Goal: Task Accomplishment & Management: Use online tool/utility

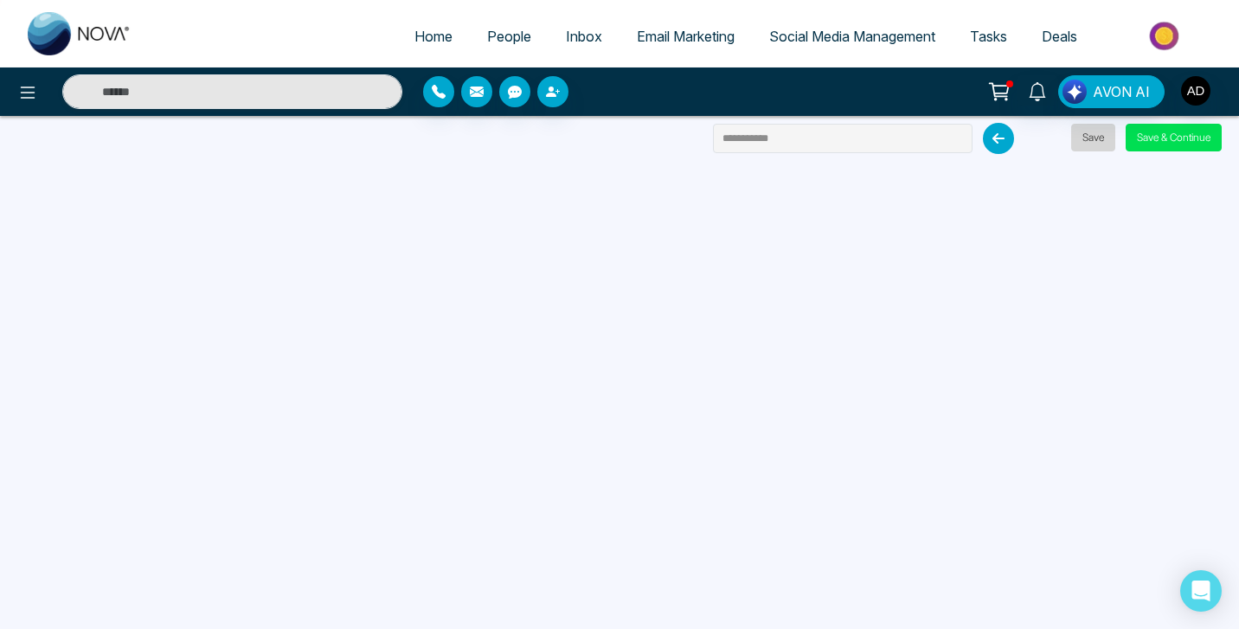
click at [1086, 132] on button "Save" at bounding box center [1093, 138] width 44 height 28
click at [1169, 133] on button "Save & Continue" at bounding box center [1173, 138] width 96 height 28
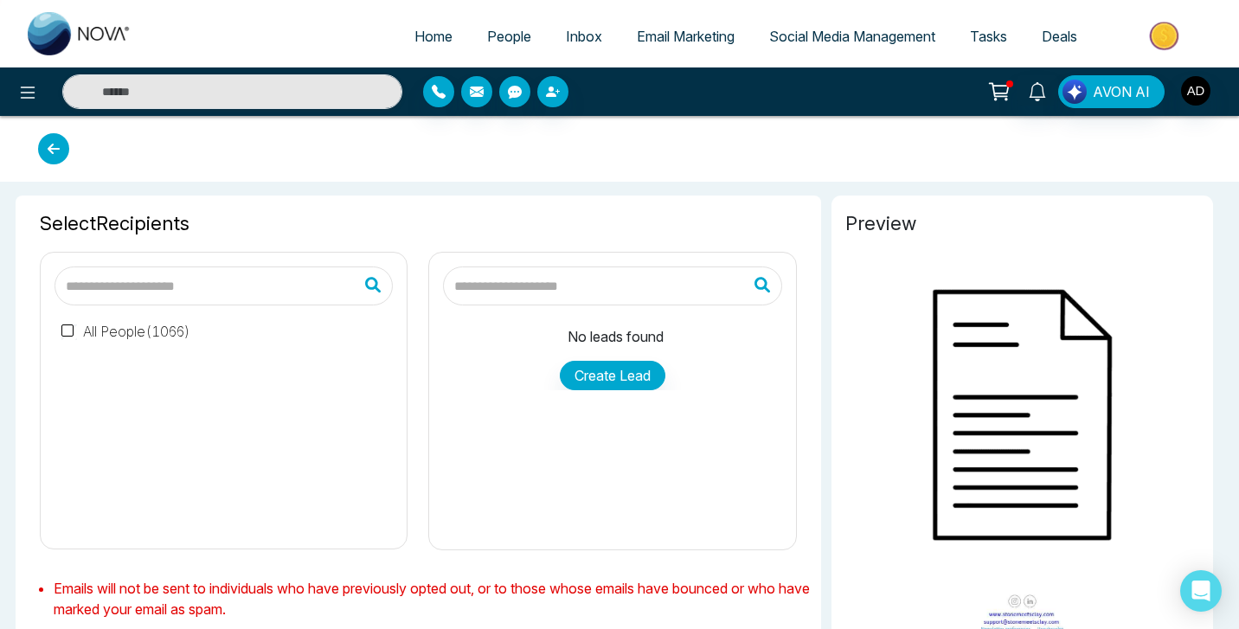
type input "**********"
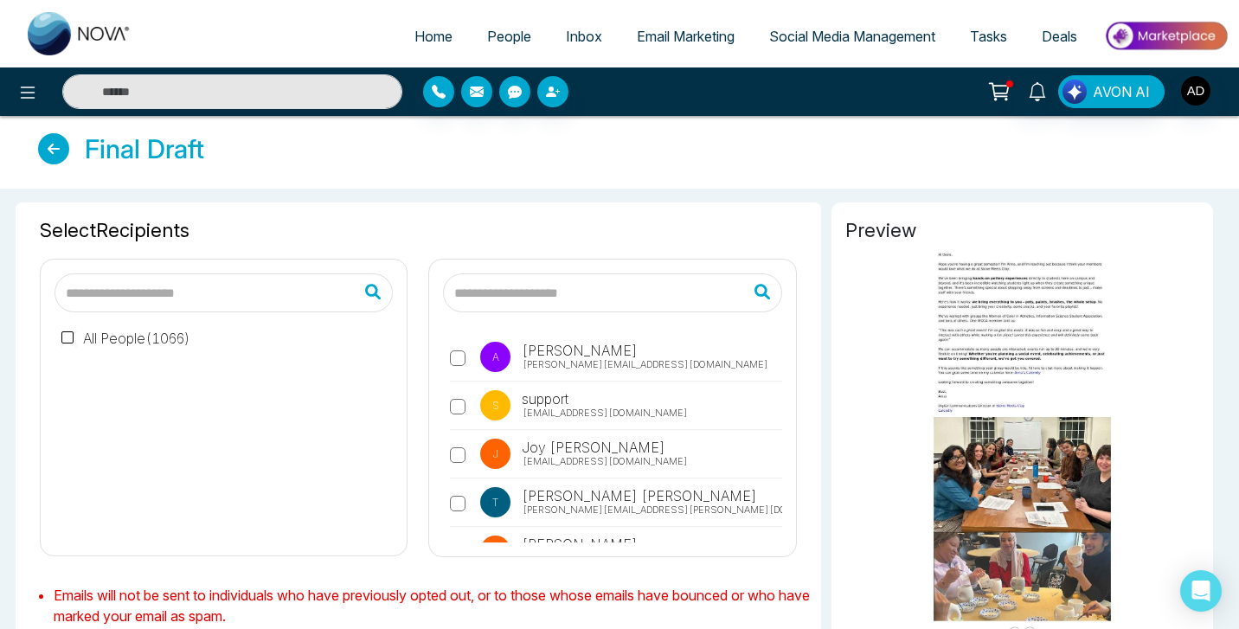
click at [53, 139] on icon at bounding box center [53, 148] width 31 height 31
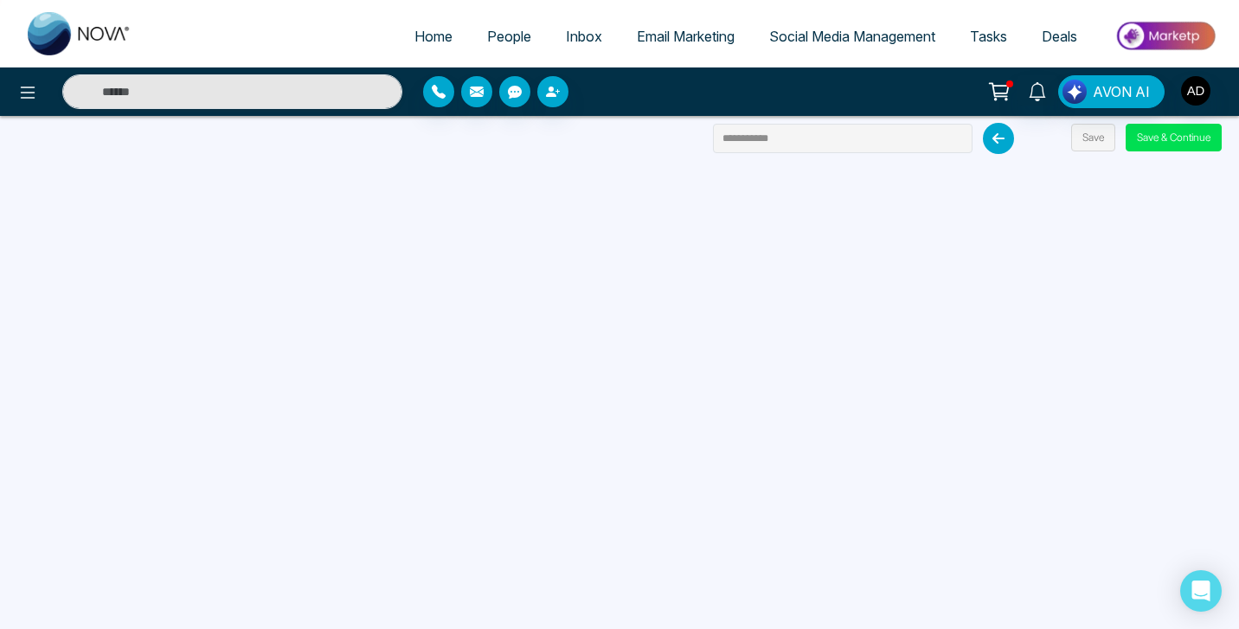
click at [693, 43] on span "Email Marketing" at bounding box center [686, 36] width 98 height 17
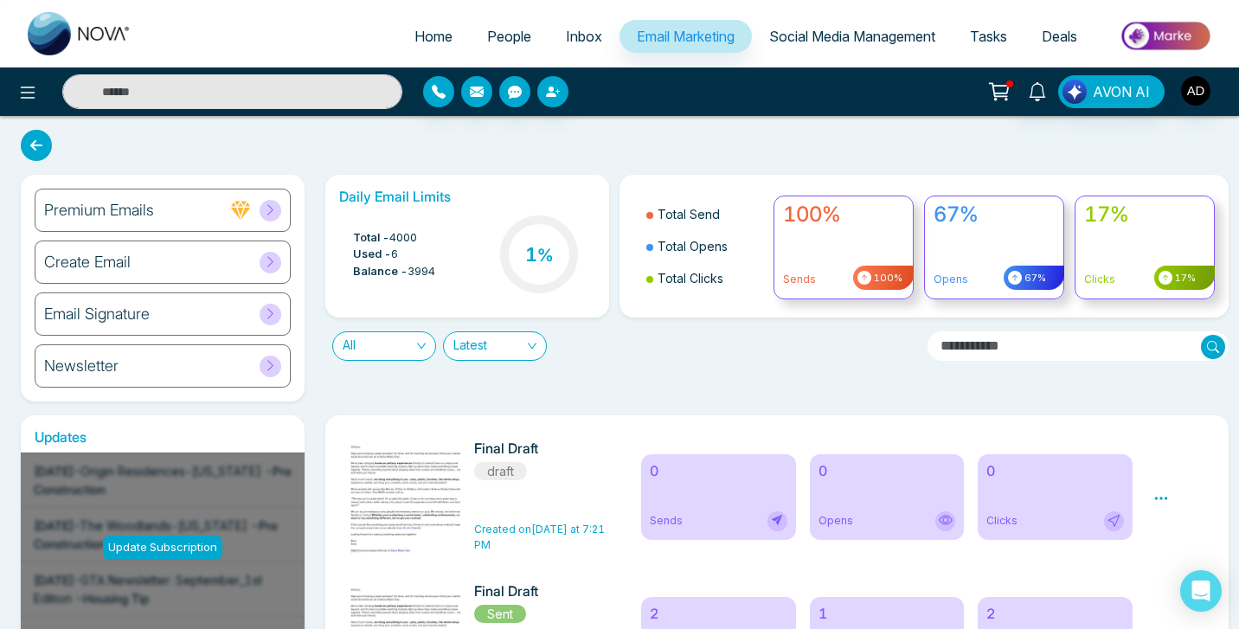
click at [416, 34] on span "Home" at bounding box center [433, 36] width 38 height 17
select select "*"
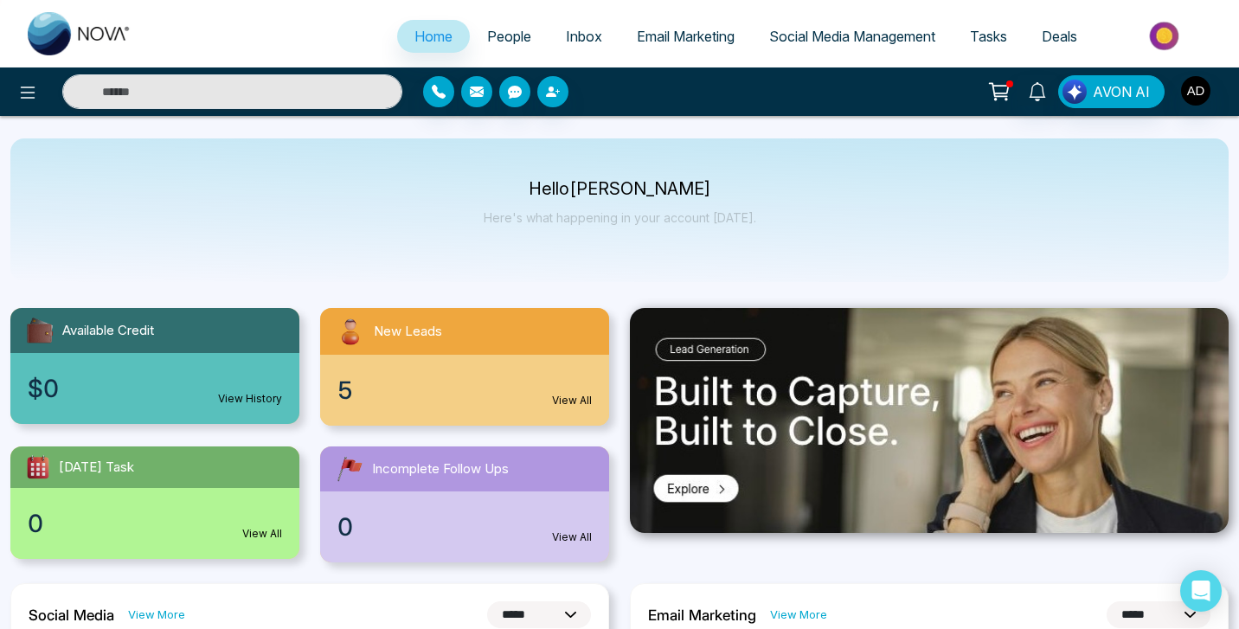
click at [576, 30] on span "Inbox" at bounding box center [584, 36] width 36 height 17
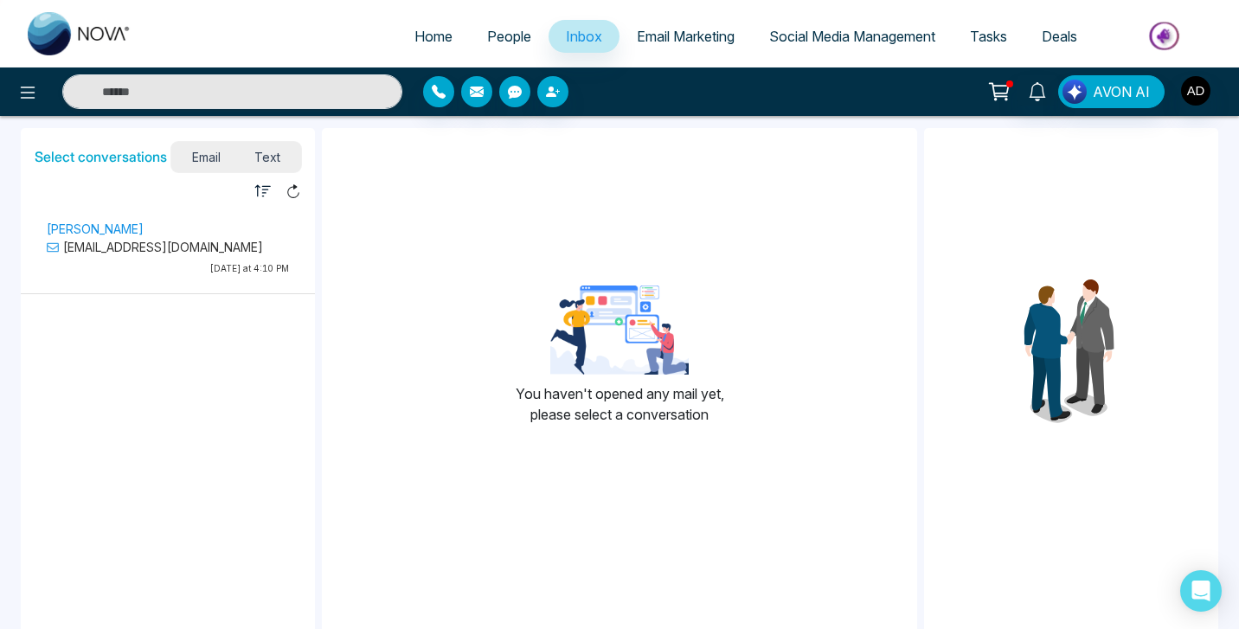
click at [654, 35] on span "Email Marketing" at bounding box center [686, 36] width 98 height 17
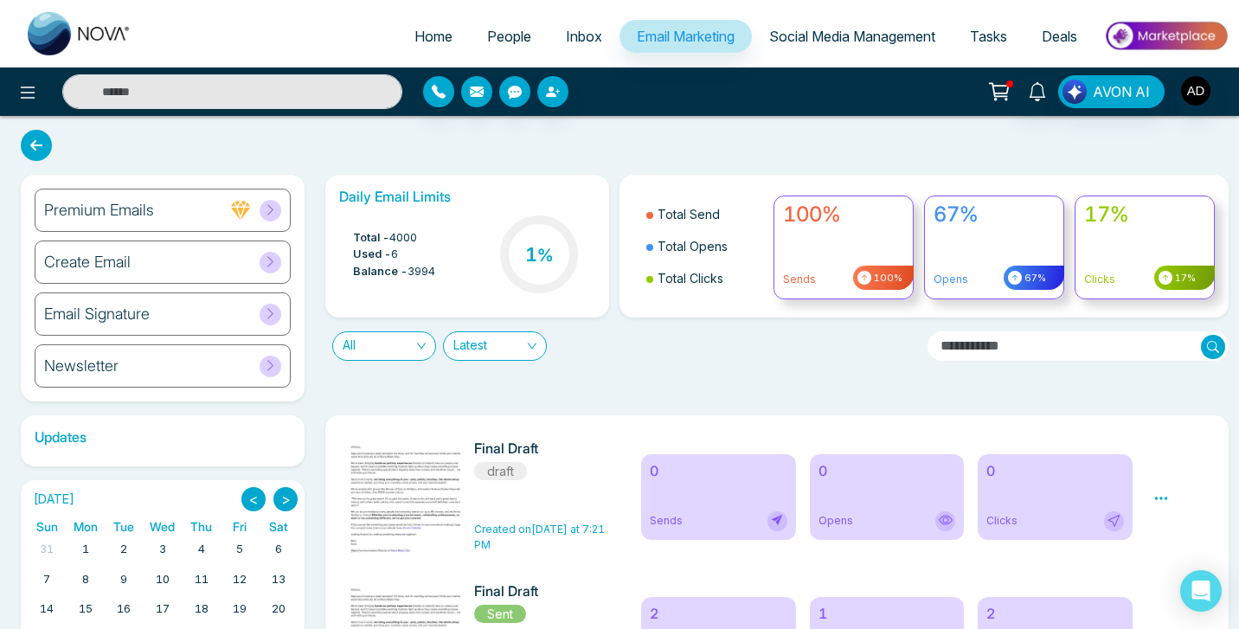
click at [167, 318] on div "Email Signature" at bounding box center [163, 313] width 256 height 43
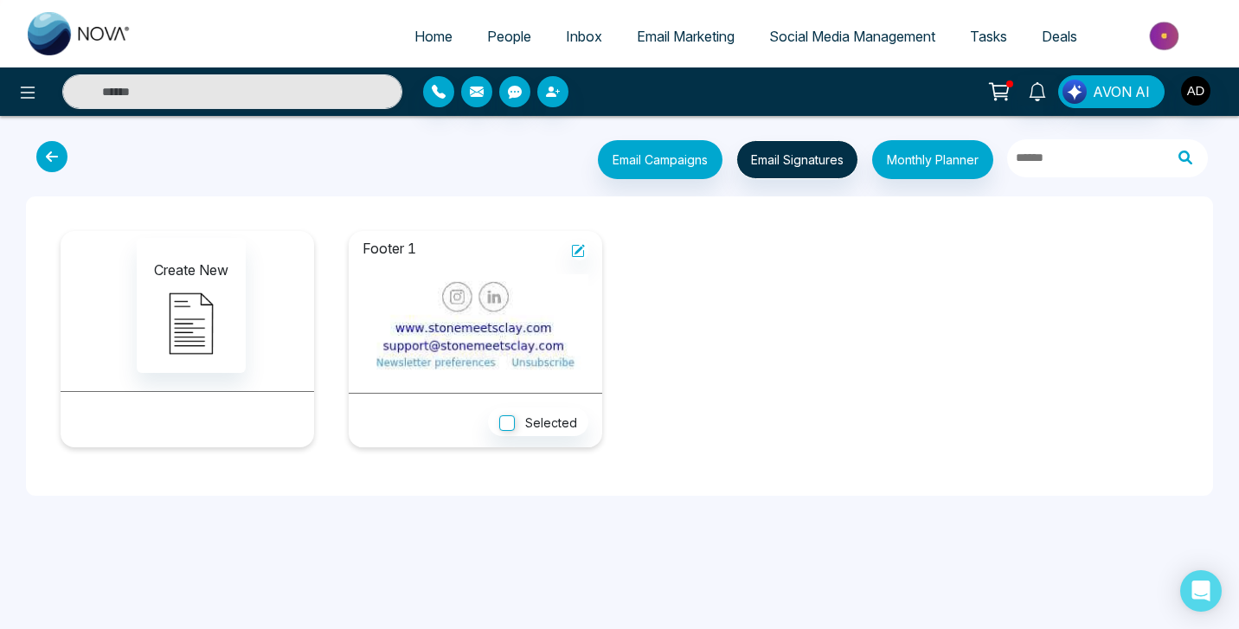
click at [679, 24] on link "Email Marketing" at bounding box center [685, 36] width 132 height 33
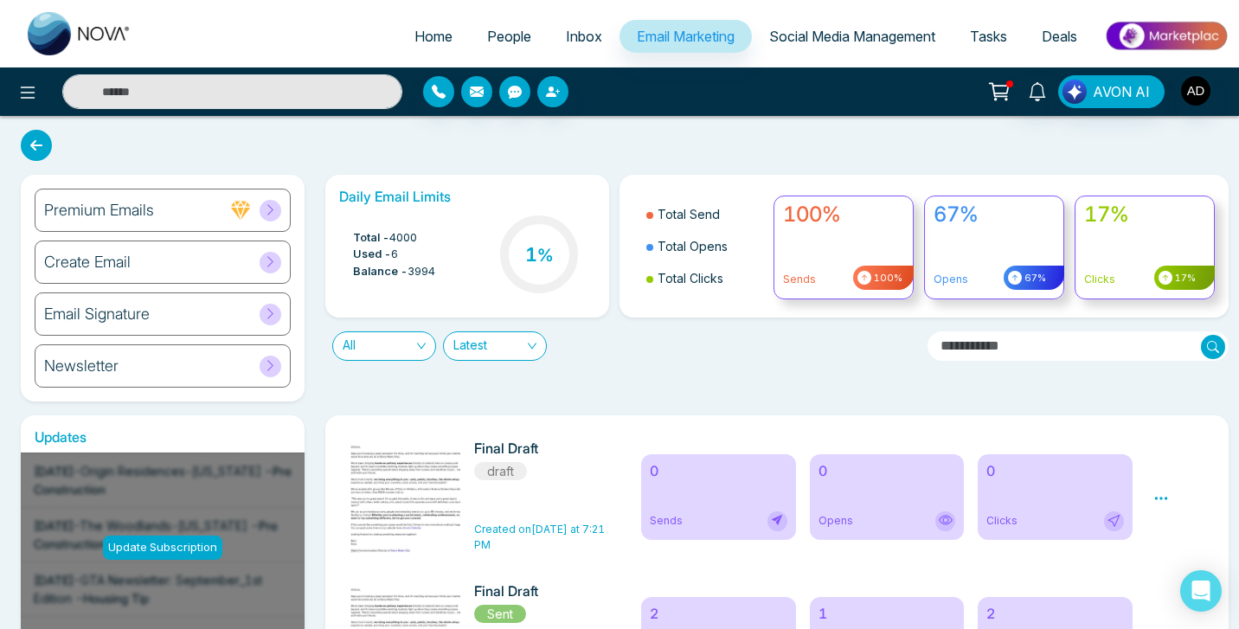
click at [1159, 496] on icon at bounding box center [1161, 498] width 16 height 16
click at [1182, 554] on link "Edit" at bounding box center [1177, 548] width 21 height 15
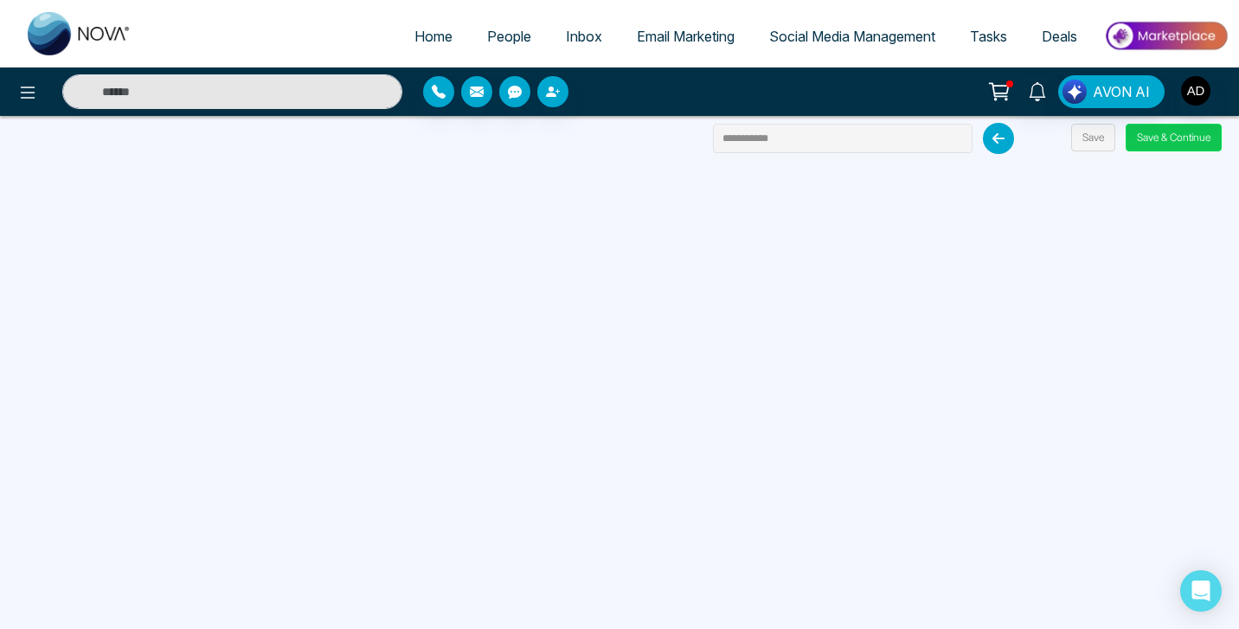
click at [1172, 139] on button "Save & Continue" at bounding box center [1173, 138] width 96 height 28
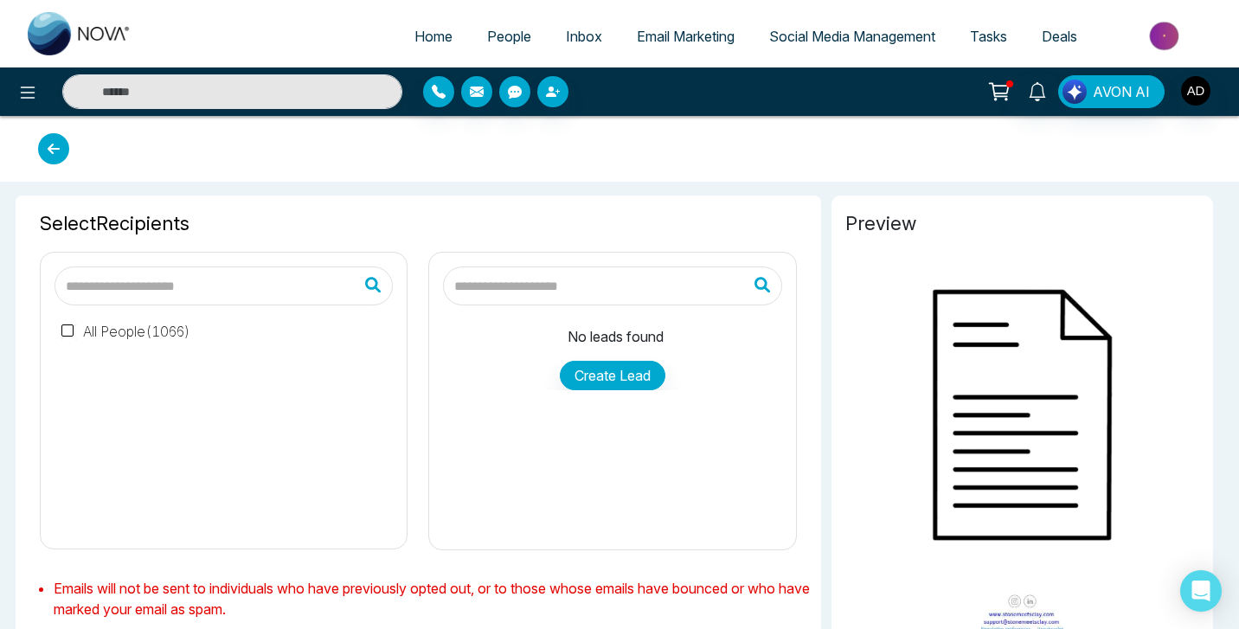
type input "**********"
